Goal: Task Accomplishment & Management: Use online tool/utility

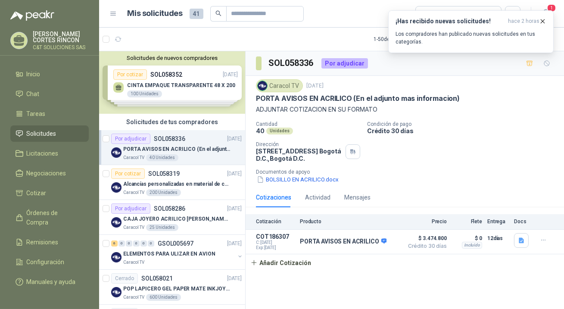
click at [41, 135] on span "Solicitudes" at bounding box center [42, 133] width 30 height 9
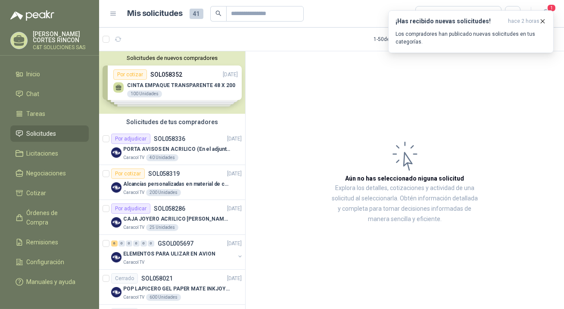
click at [41, 135] on span "Solicitudes" at bounding box center [42, 133] width 30 height 9
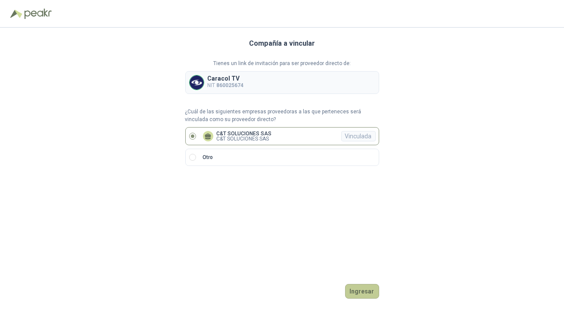
click at [369, 290] on button "Ingresar" at bounding box center [362, 291] width 34 height 15
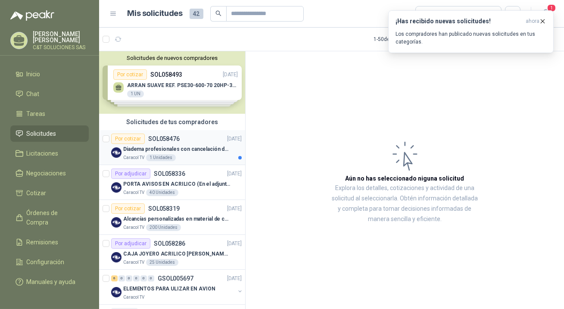
click at [123, 136] on div "Por cotizar" at bounding box center [128, 139] width 34 height 10
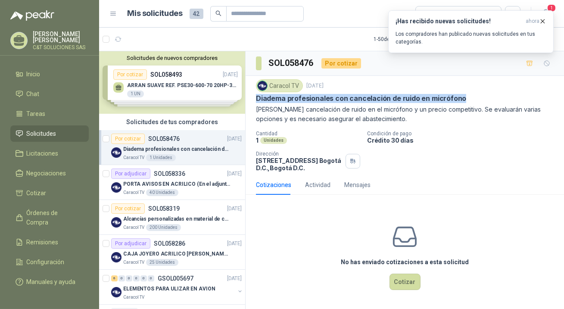
drag, startPoint x: 256, startPoint y: 100, endPoint x: 466, endPoint y: 99, distance: 210.4
click at [466, 99] on div "Diadema profesionales con cancelación de ruido en micrófono" at bounding box center [405, 98] width 298 height 9
drag, startPoint x: 418, startPoint y: 82, endPoint x: 384, endPoint y: 80, distance: 34.1
click at [418, 81] on div "Caracol TV [DATE]" at bounding box center [405, 85] width 298 height 13
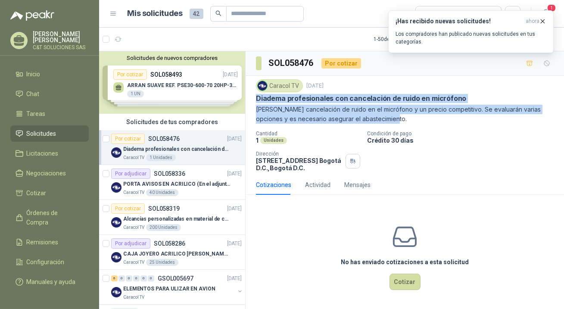
drag, startPoint x: 257, startPoint y: 97, endPoint x: 360, endPoint y: 117, distance: 105.3
click at [360, 117] on div "Caracol TV [DATE] Diadema profesionales con cancelación de ruido en micrófono […" at bounding box center [405, 101] width 298 height 44
copy div "Diadema profesionales con cancelación de ruido en micrófono [PERSON_NAME] cance…"
click at [398, 281] on button "Cotizar" at bounding box center [405, 282] width 31 height 16
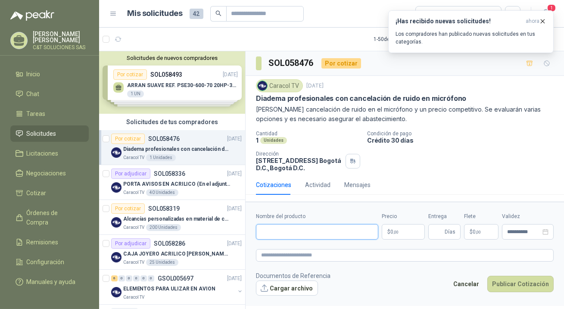
click at [288, 232] on input "Nombre del producto" at bounding box center [317, 232] width 122 height 16
click at [267, 230] on input "Nombre del producto" at bounding box center [317, 232] width 122 height 16
paste input "**********"
type input "**********"
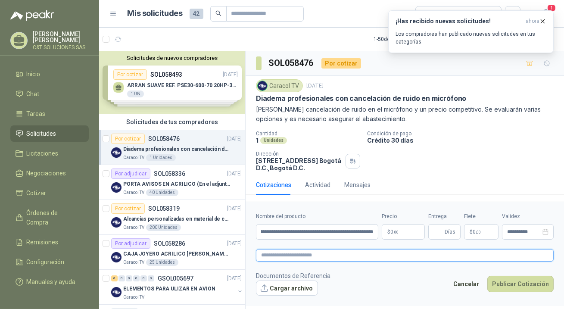
click at [271, 254] on textarea at bounding box center [405, 255] width 298 height 13
paste textarea "**********"
type textarea "**********"
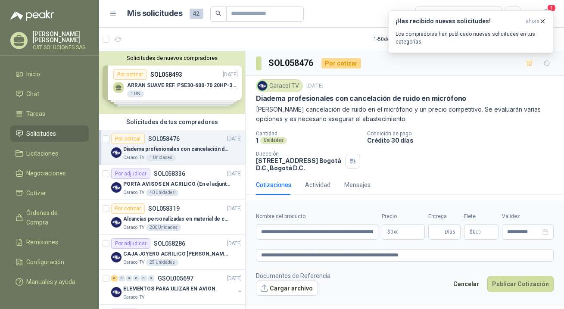
click at [404, 233] on p "$ 0 ,00" at bounding box center [403, 232] width 43 height 16
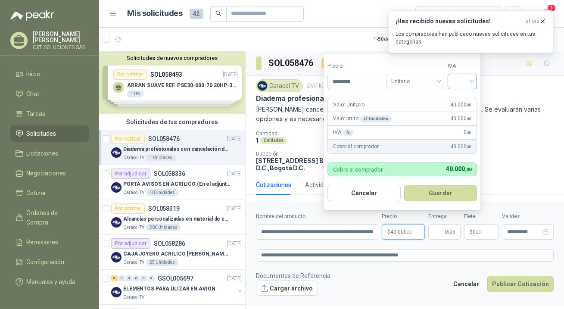
type input "********"
click at [465, 81] on input "search" at bounding box center [462, 80] width 19 height 13
click at [459, 99] on div "19%" at bounding box center [465, 99] width 16 height 9
click at [504, 283] on button "Publicar Cotización" at bounding box center [521, 284] width 66 height 16
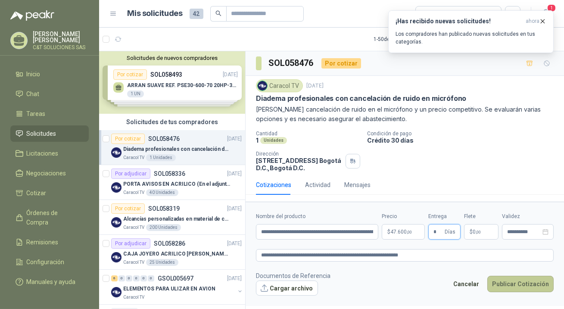
type input "*"
click at [511, 283] on button "Publicar Cotización" at bounding box center [521, 284] width 66 height 16
